Goal: Navigation & Orientation: Find specific page/section

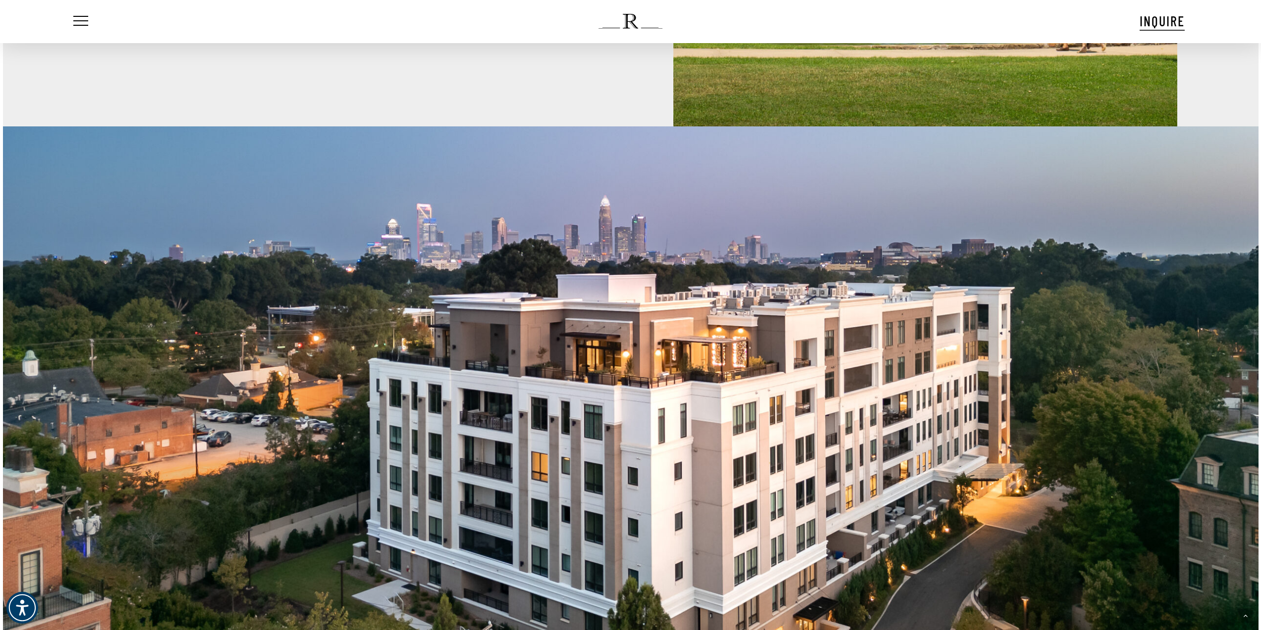
scroll to position [1190, 0]
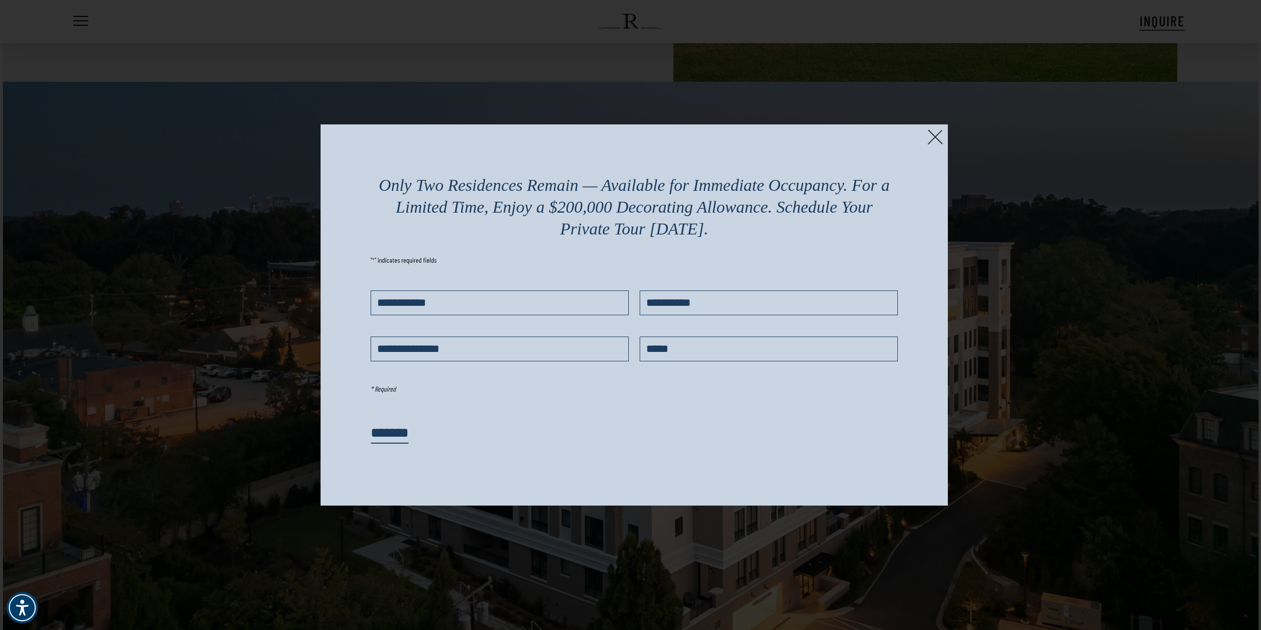
click at [626, 134] on img at bounding box center [935, 136] width 15 height 15
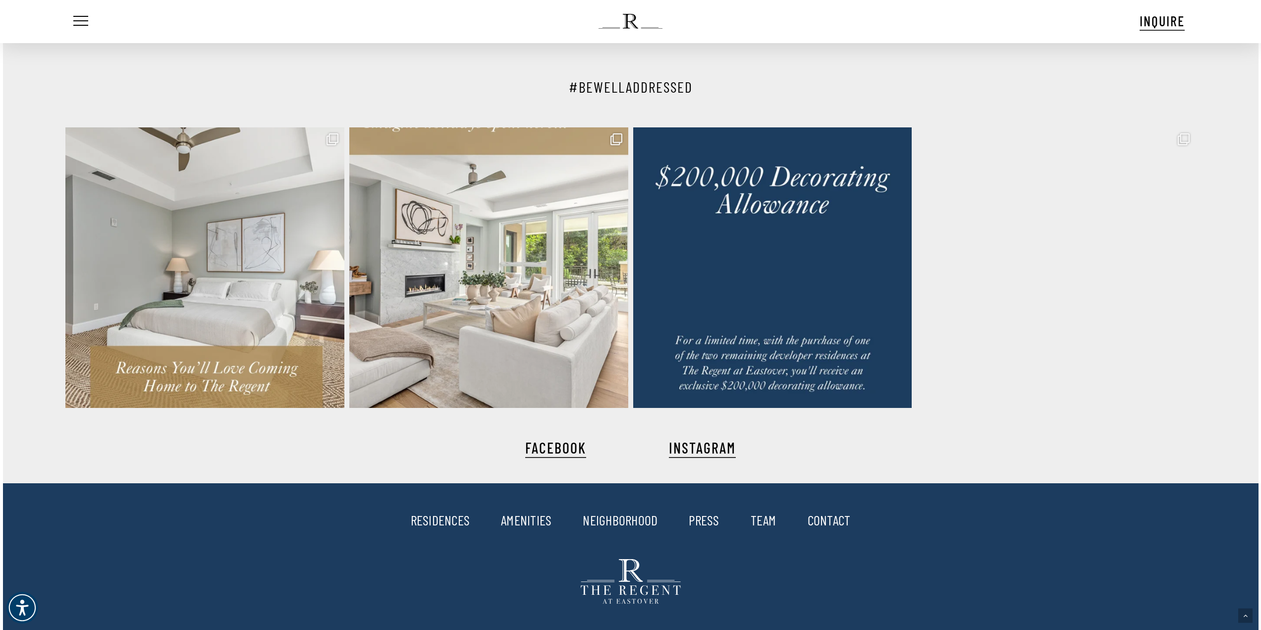
scroll to position [3122, 0]
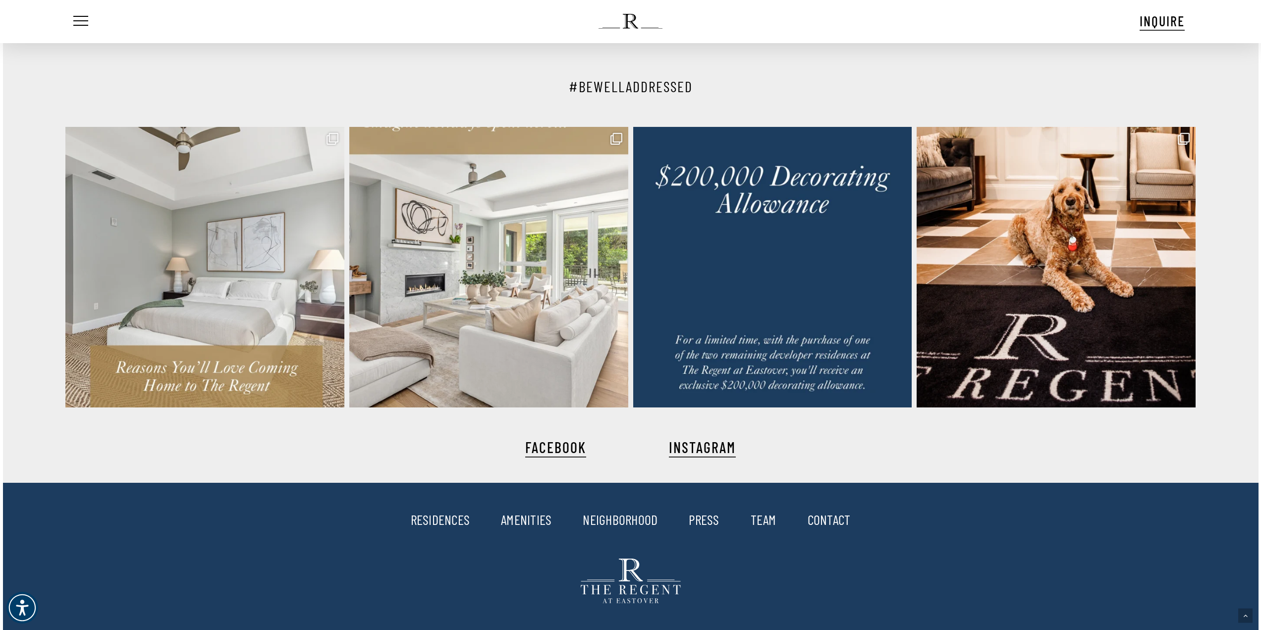
click at [438, 523] on link "RESIDENCES" at bounding box center [440, 519] width 59 height 17
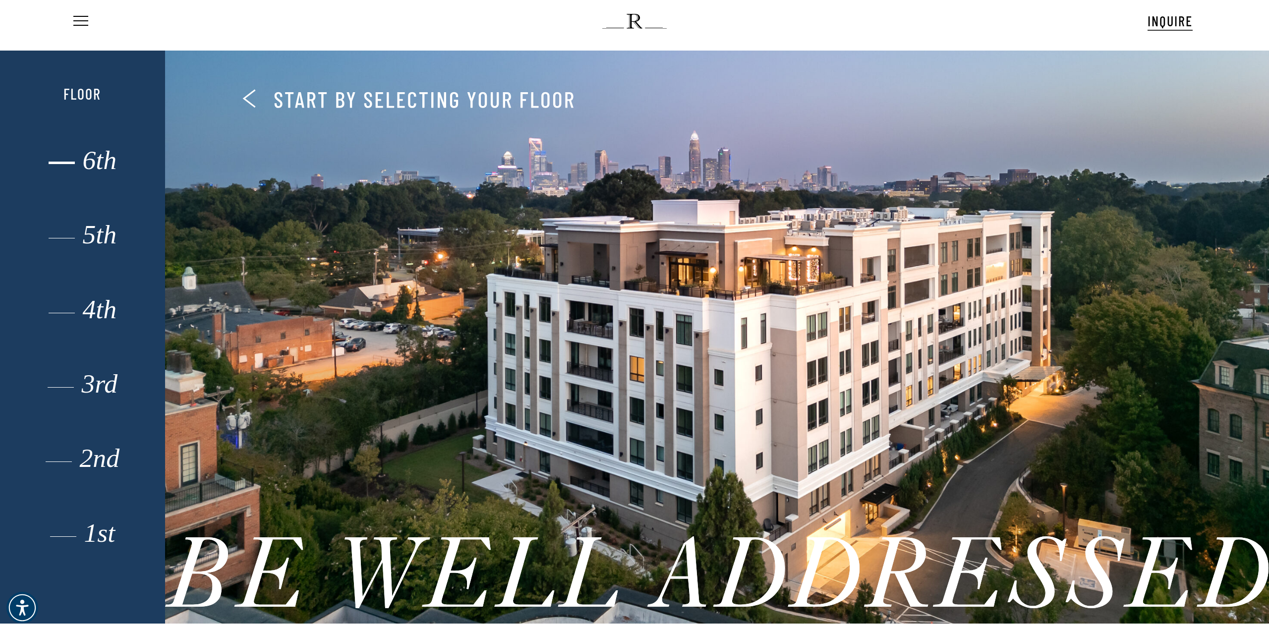
click at [102, 163] on div "6th" at bounding box center [82, 161] width 114 height 15
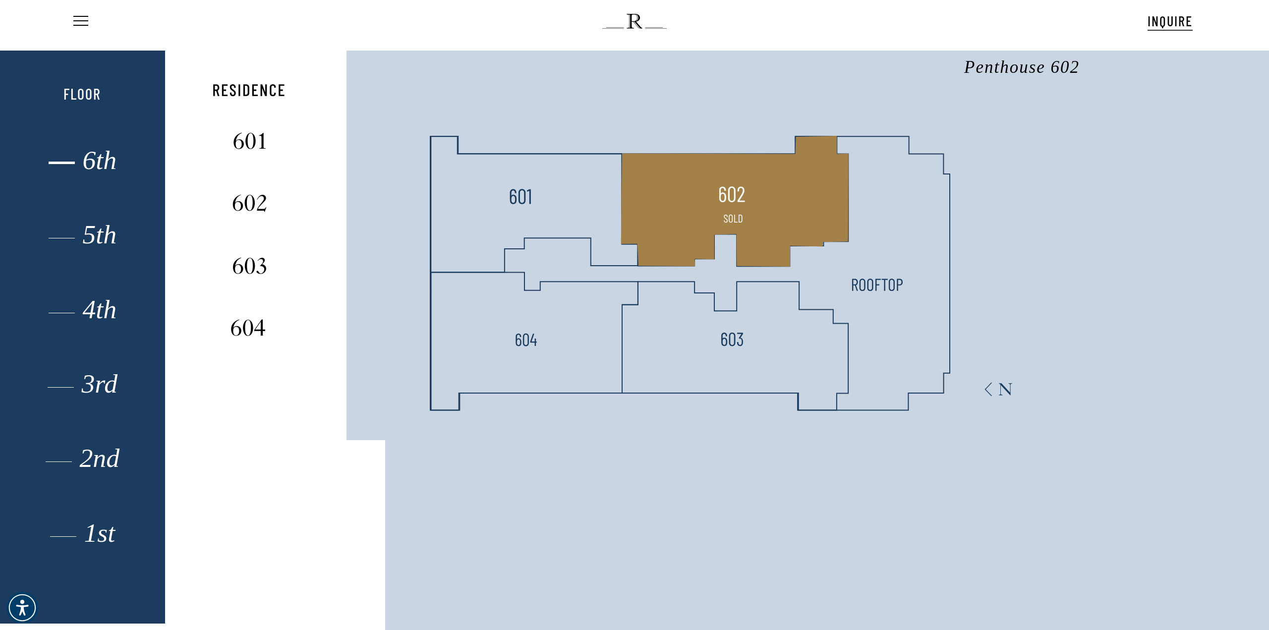
click at [734, 202] on img at bounding box center [732, 195] width 26 height 26
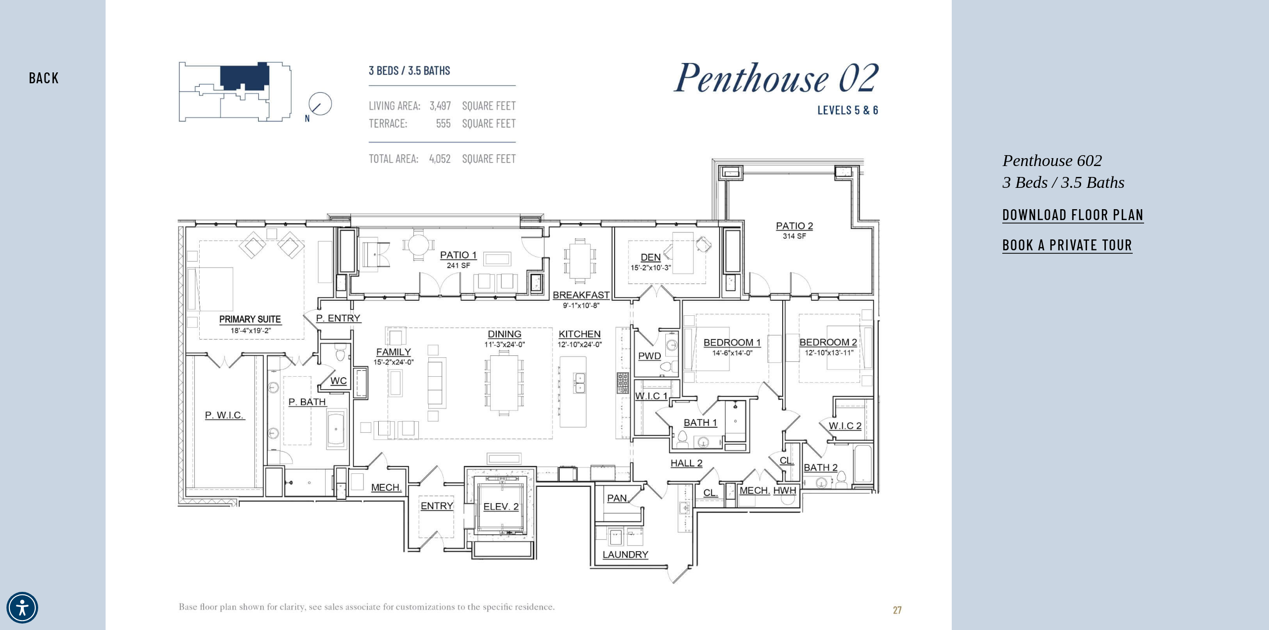
click at [205, 77] on img at bounding box center [528, 330] width 820 height 634
click at [202, 77] on img at bounding box center [528, 330] width 820 height 634
